Goal: Leave review/rating: Leave review/rating

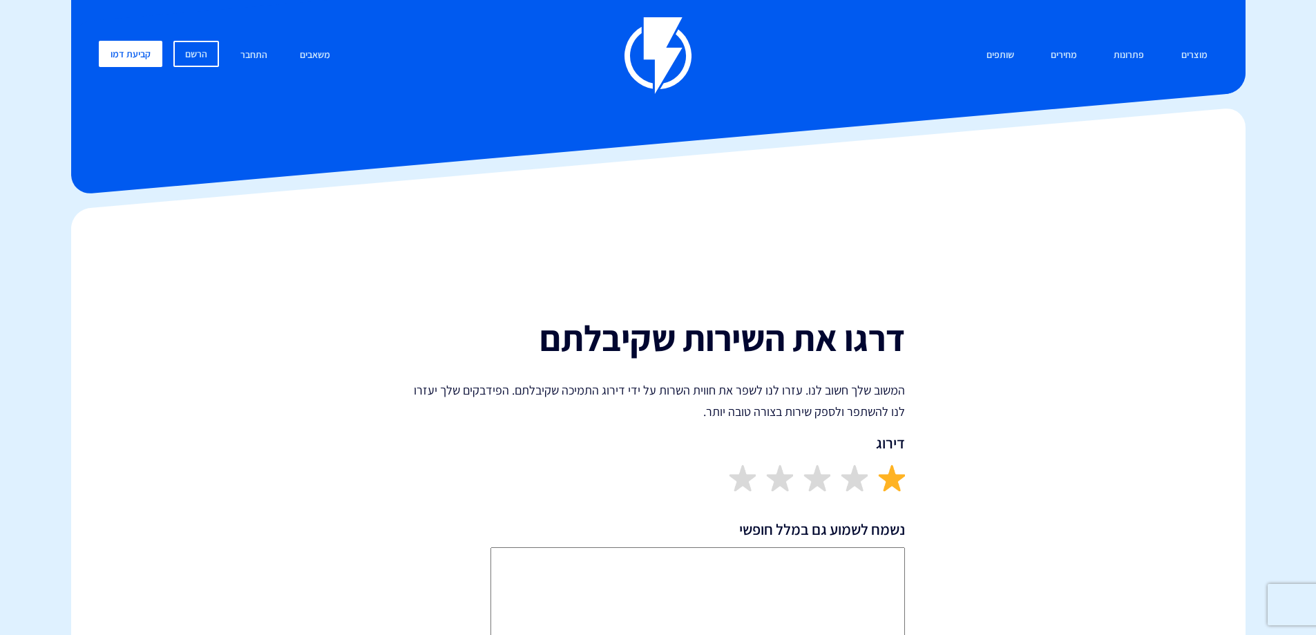
click at [894, 474] on img at bounding box center [891, 477] width 27 height 27
click at [851, 476] on img at bounding box center [854, 477] width 27 height 27
click at [817, 480] on img at bounding box center [817, 477] width 27 height 27
click at [775, 480] on img at bounding box center [779, 477] width 27 height 27
click at [723, 473] on div at bounding box center [658, 477] width 494 height 27
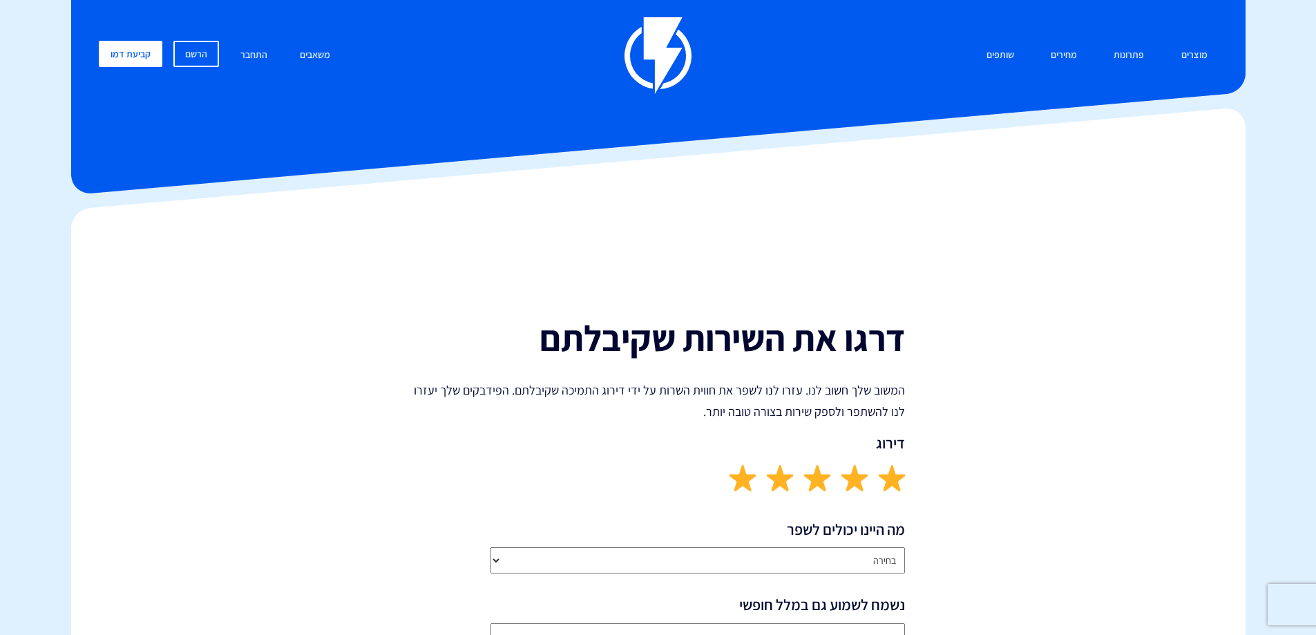
click at [739, 473] on img at bounding box center [742, 477] width 27 height 27
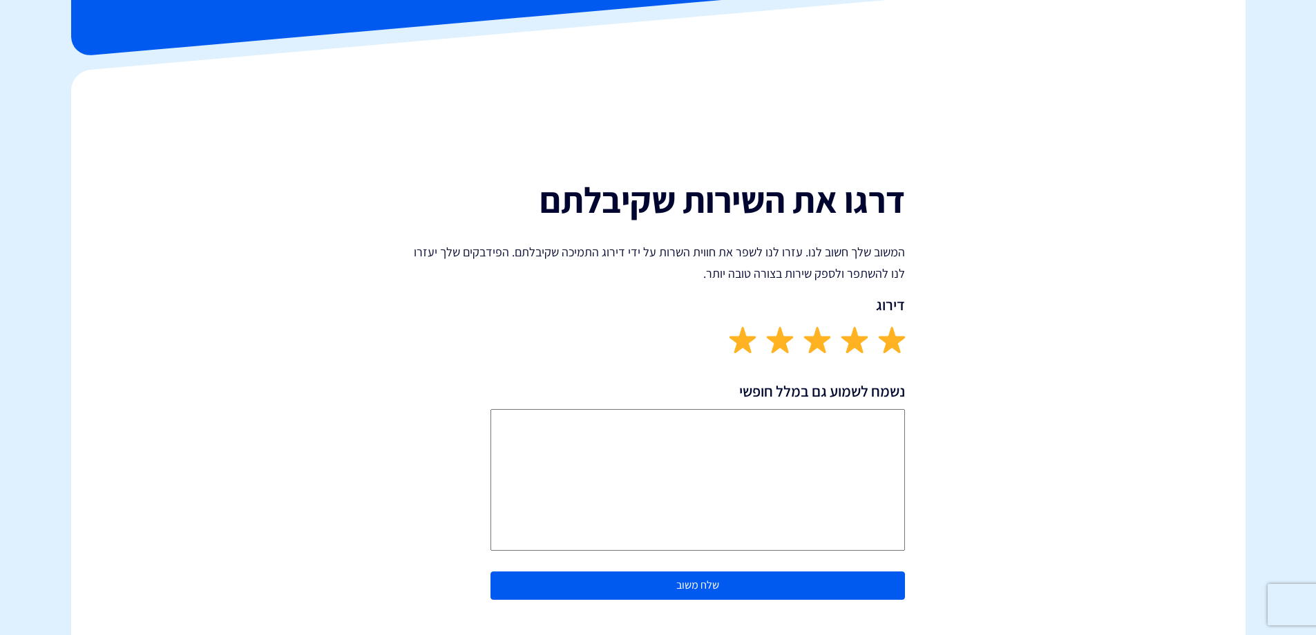
click at [842, 427] on textarea "נשמח לשמוע גם במלל חופשי" at bounding box center [698, 480] width 415 height 142
type textarea "אבקש לשלוח קישור להרשמה לתמיכה / זום"
click at [695, 585] on button "שלח משוב" at bounding box center [698, 585] width 415 height 28
